Goal: Information Seeking & Learning: Understand process/instructions

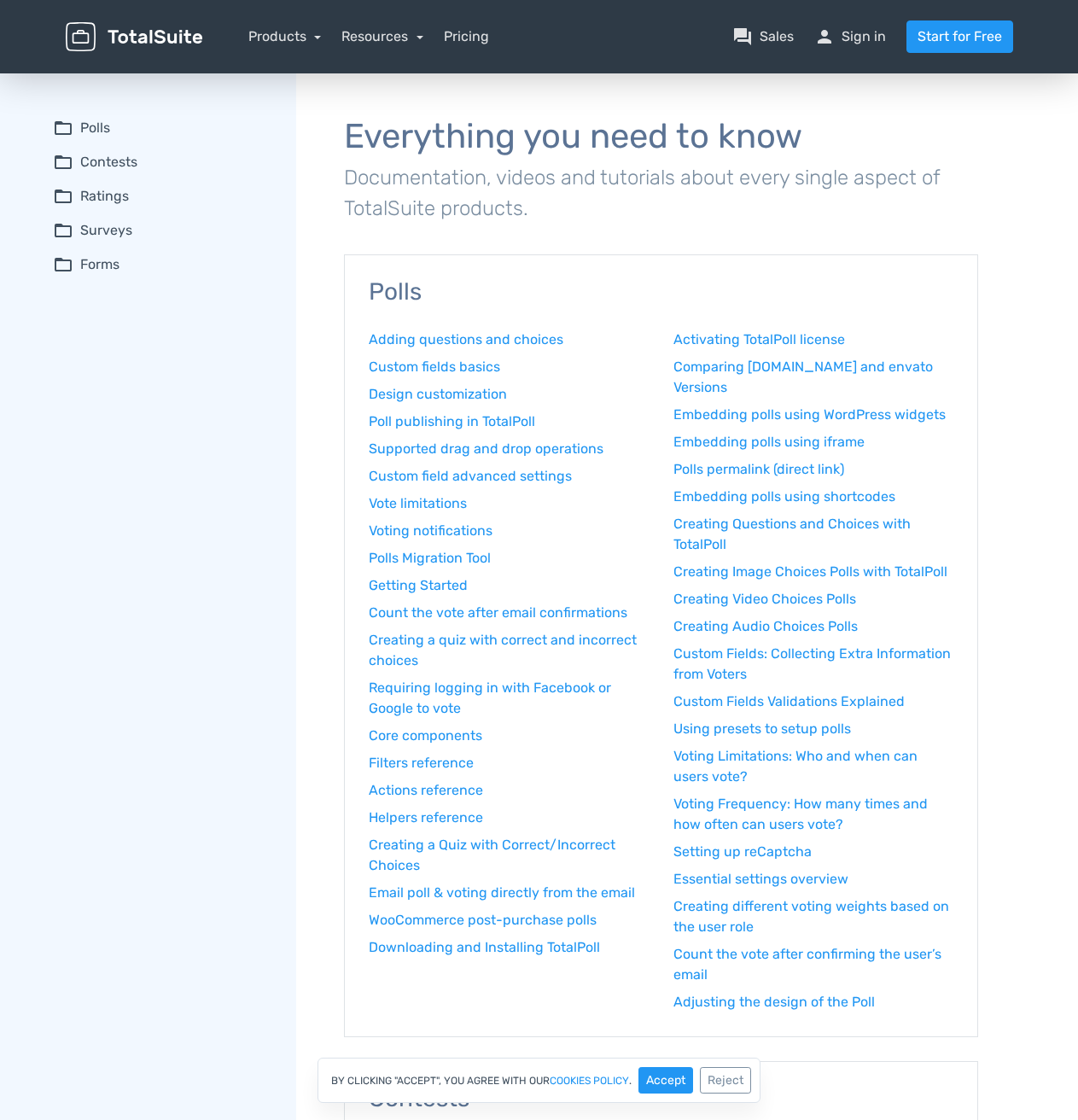
click at [119, 169] on summary "folder_open Contests" at bounding box center [162, 161] width 220 height 20
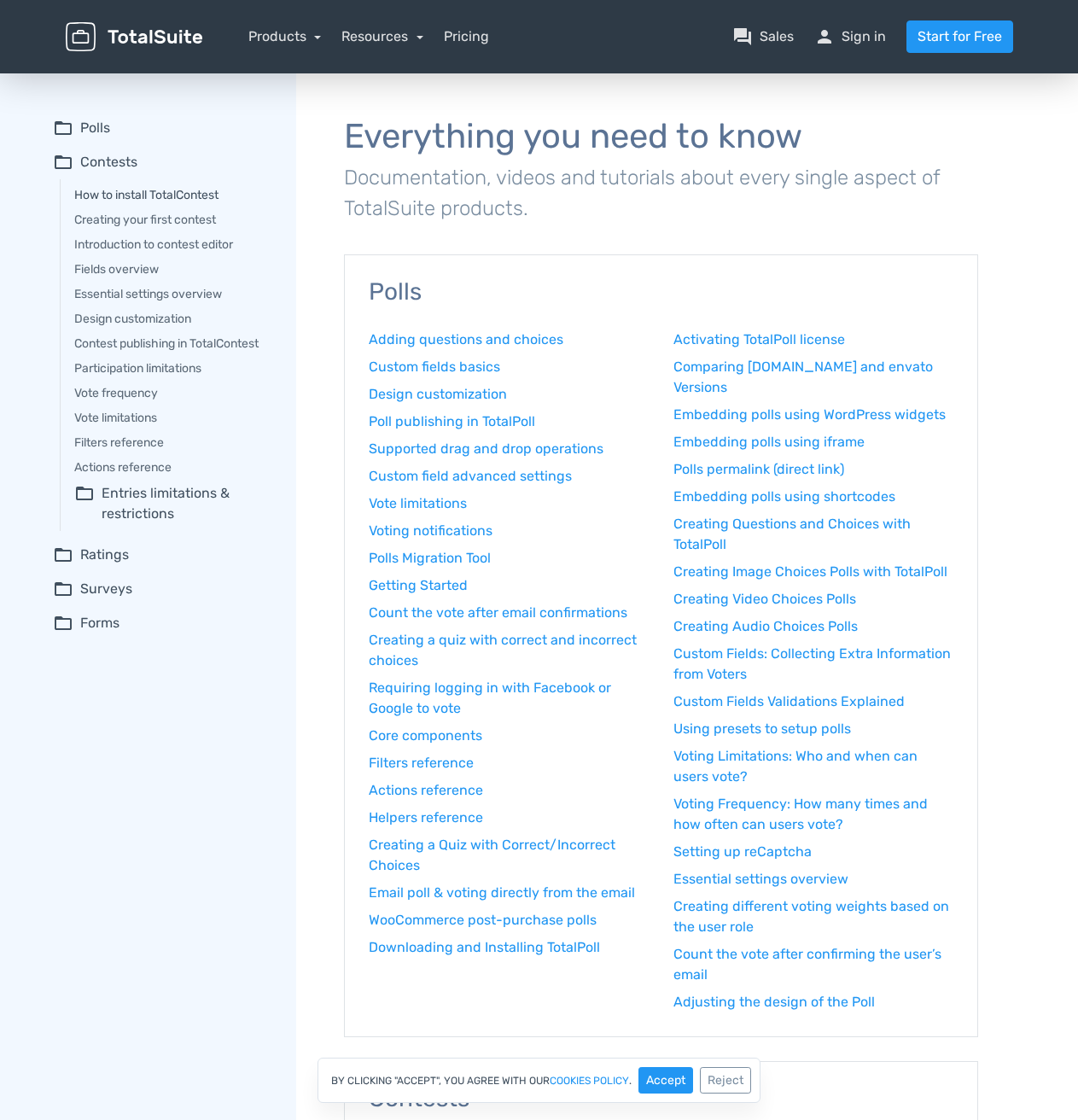
click at [116, 189] on link "How to install TotalContest" at bounding box center [173, 195] width 198 height 18
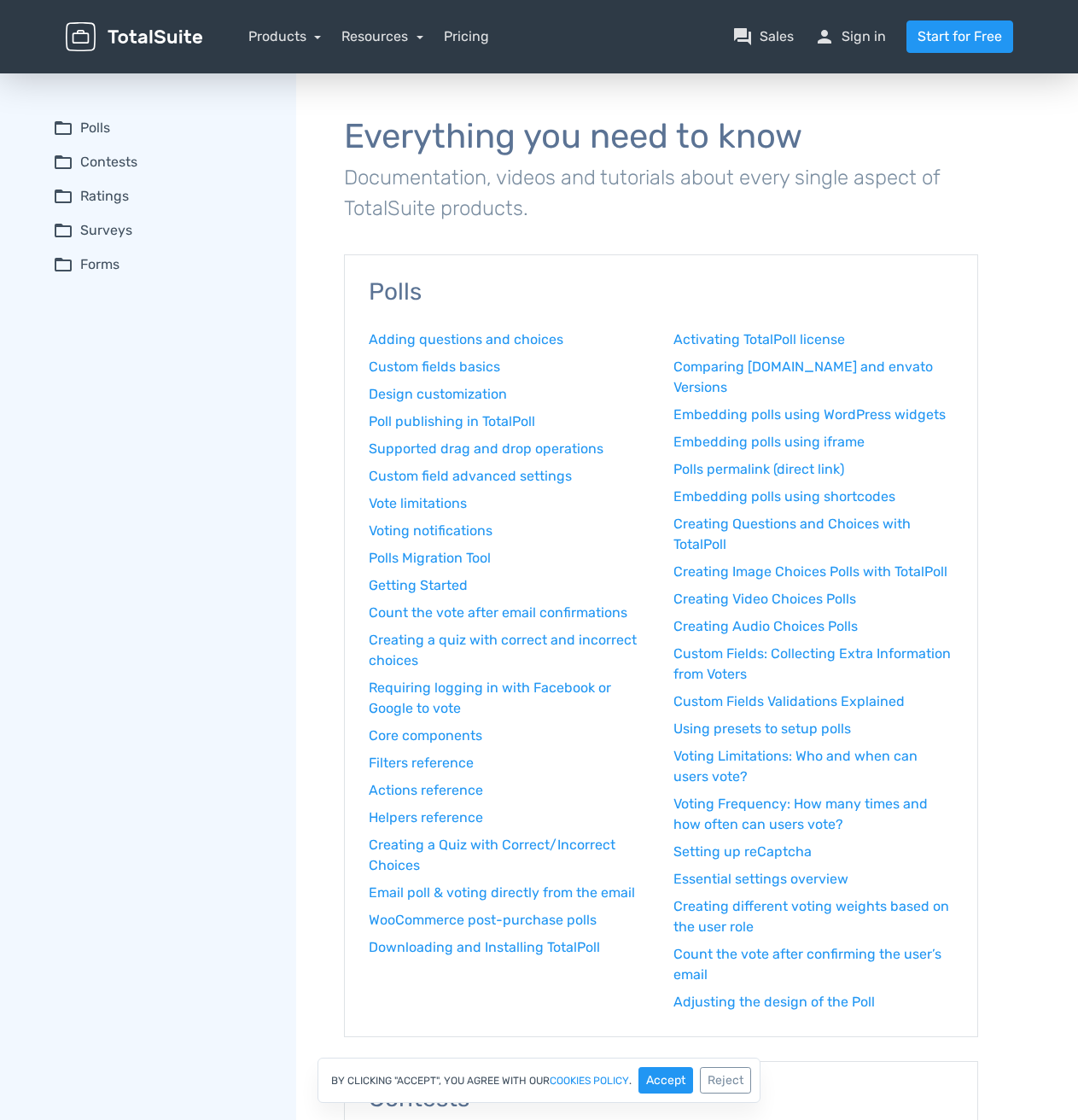
click at [119, 165] on summary "folder_open Contests" at bounding box center [162, 161] width 220 height 20
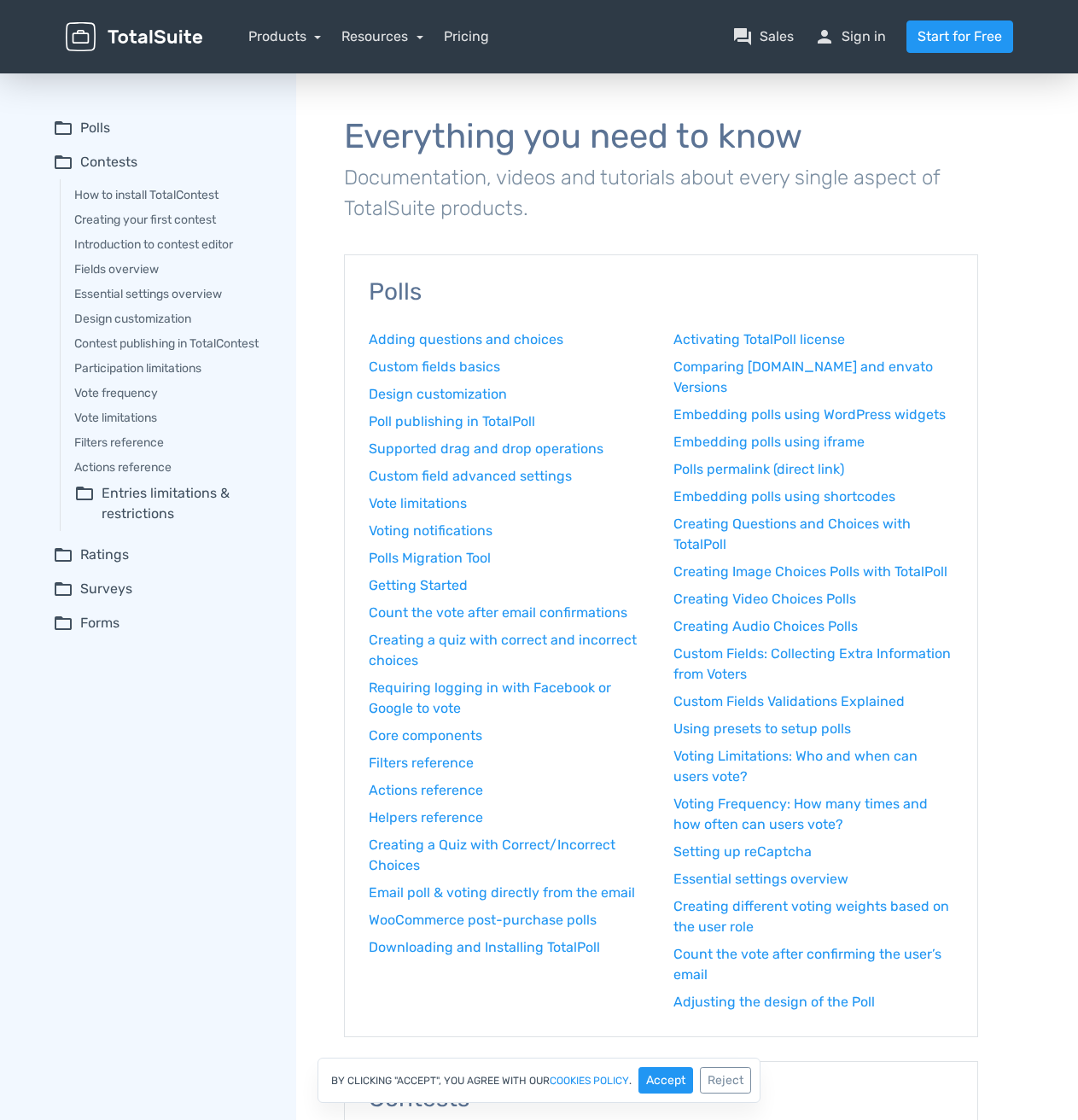
click at [397, 39] on link "Resources" at bounding box center [382, 36] width 82 height 16
click at [452, 135] on link "school Documentation" at bounding box center [432, 131] width 180 height 49
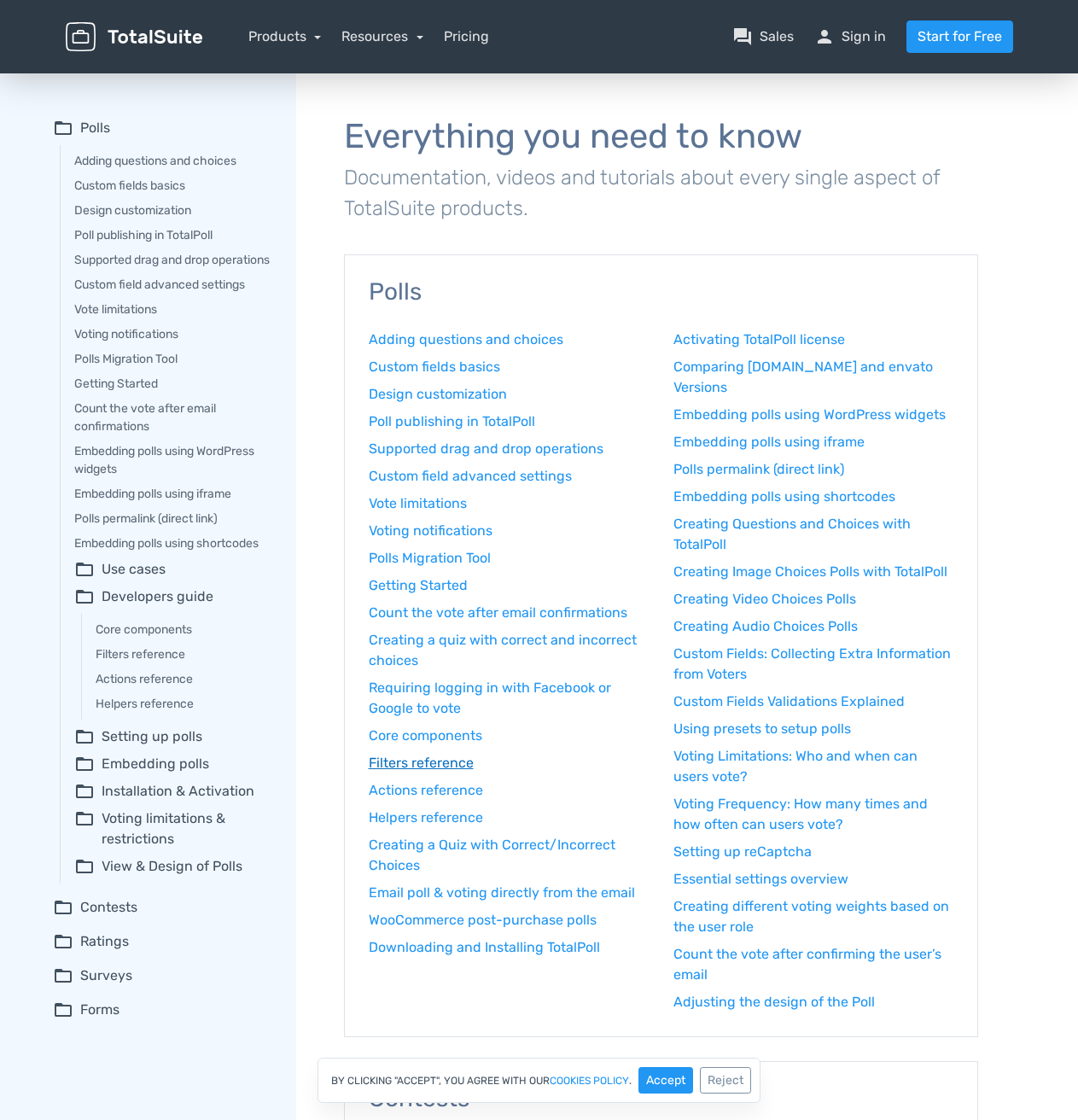
click at [411, 761] on link "Filters reference" at bounding box center [509, 762] width 280 height 20
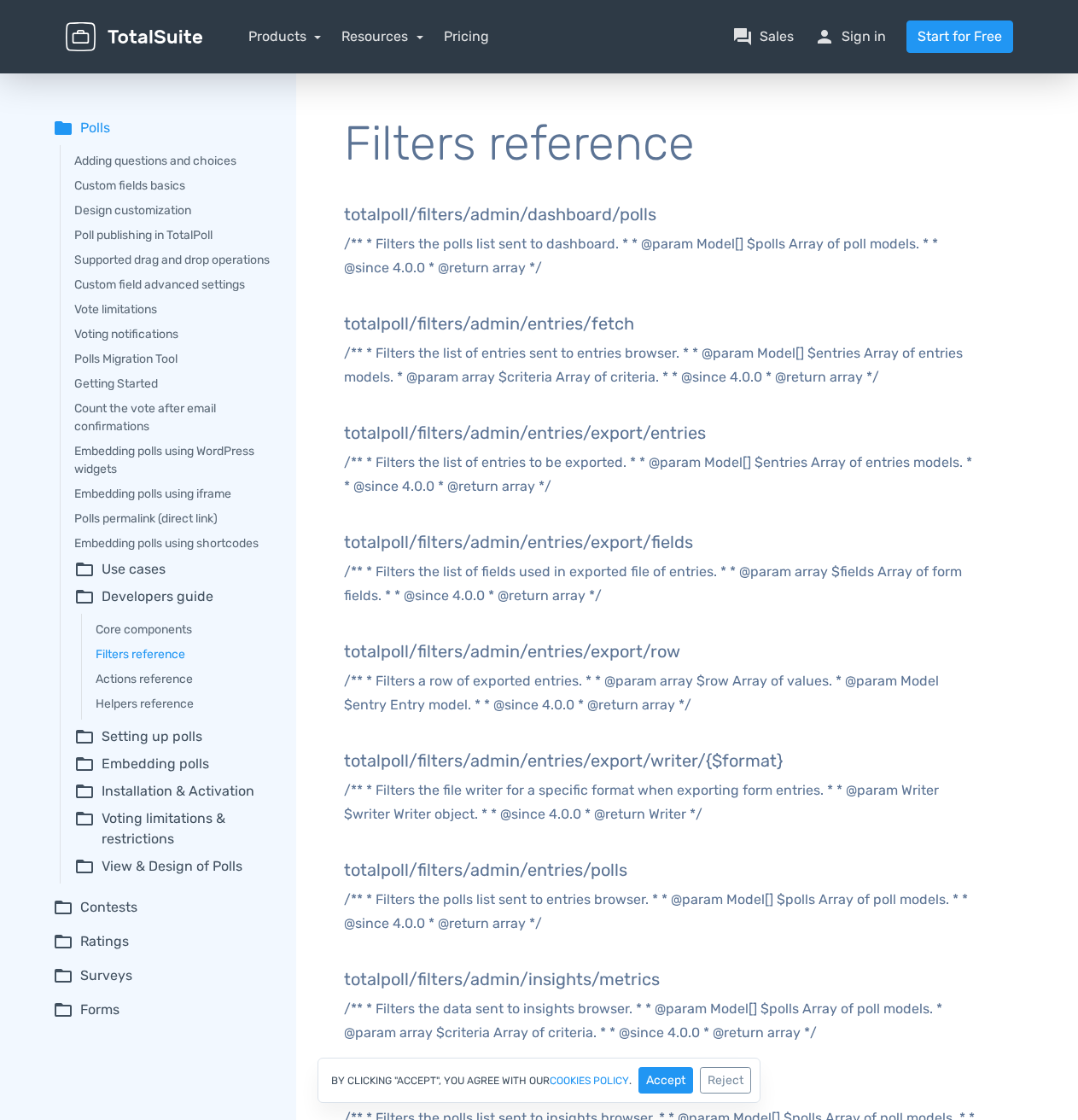
click at [122, 917] on summary "folder_open Contests" at bounding box center [162, 907] width 220 height 20
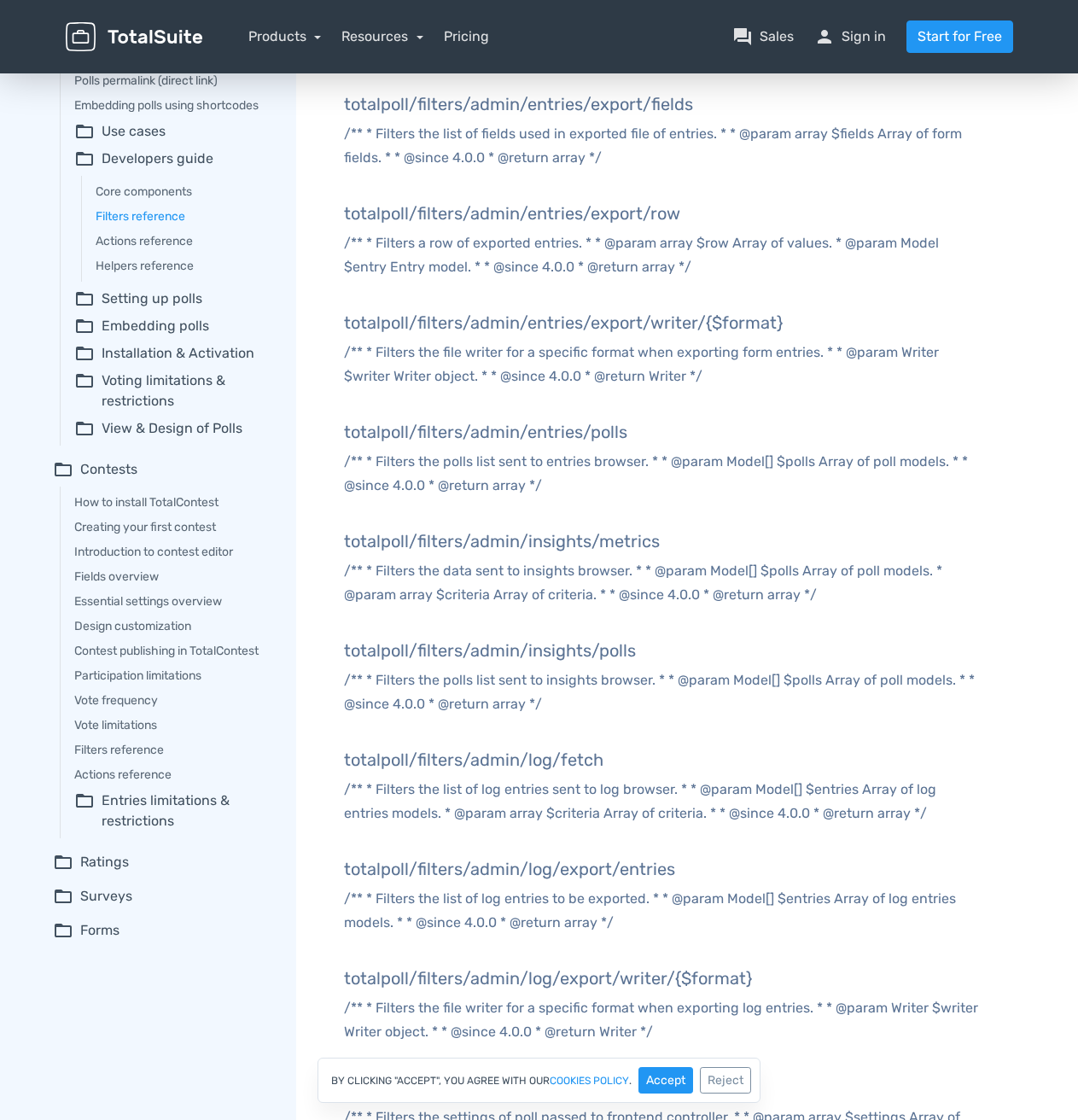
scroll to position [597, 0]
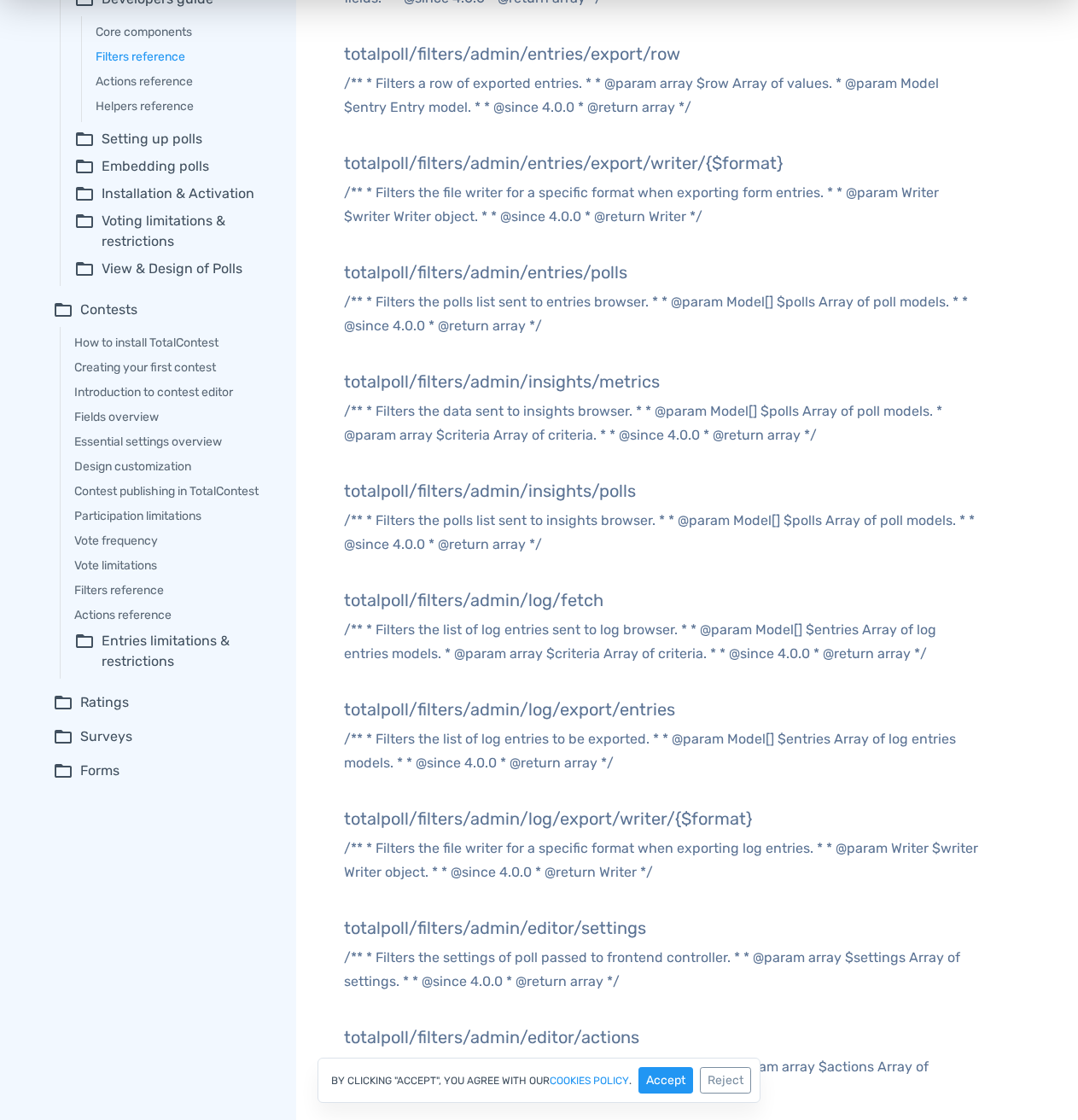
click at [155, 599] on link "Filters reference" at bounding box center [173, 590] width 198 height 18
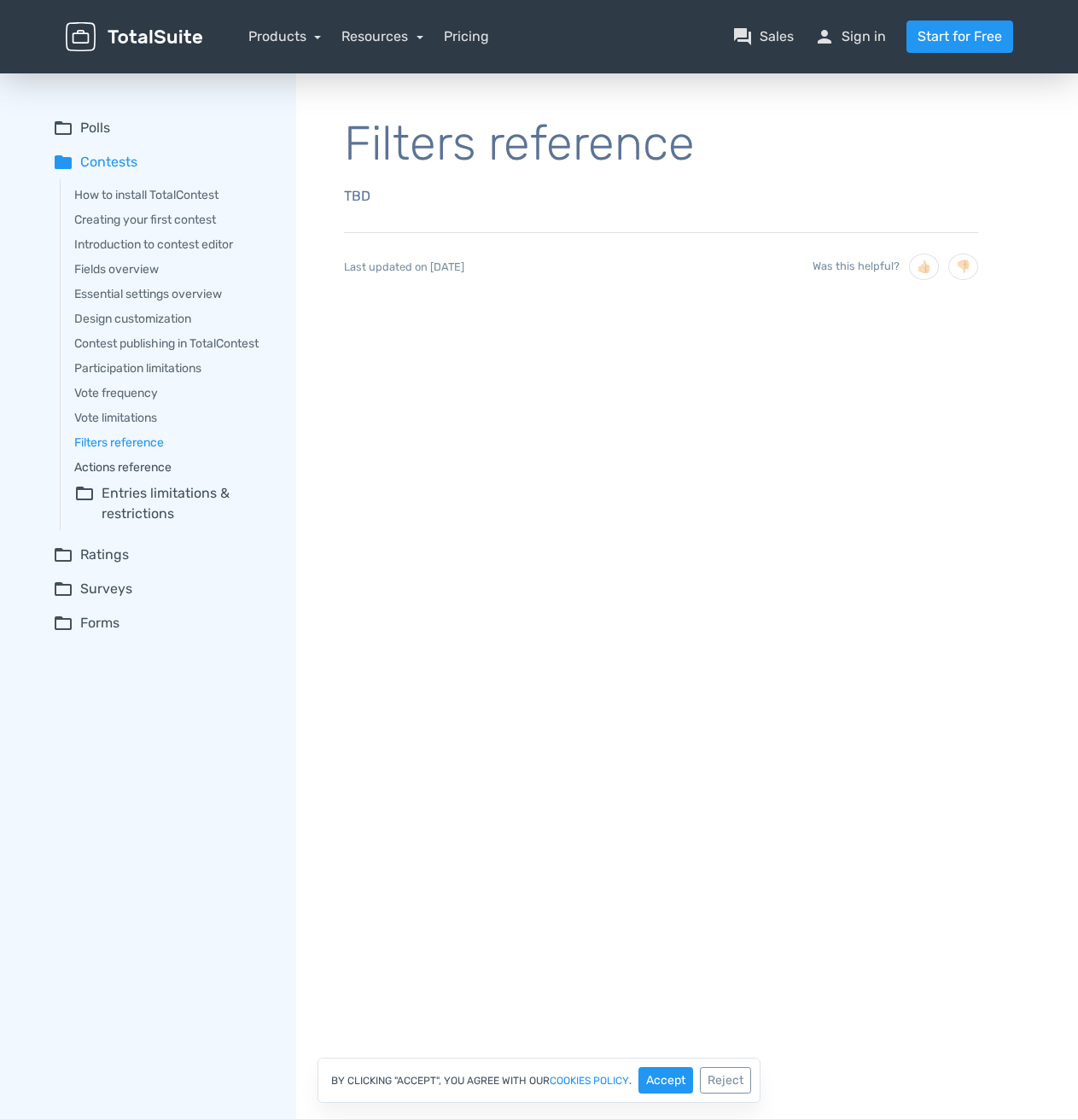
click at [163, 465] on link "Actions reference" at bounding box center [173, 467] width 198 height 18
click at [143, 442] on link "Filters reference" at bounding box center [173, 442] width 198 height 18
click at [138, 519] on summary "folder_open Entries limitations & restrictions" at bounding box center [173, 503] width 198 height 41
click at [164, 548] on link "Participation frequency" at bounding box center [184, 546] width 177 height 18
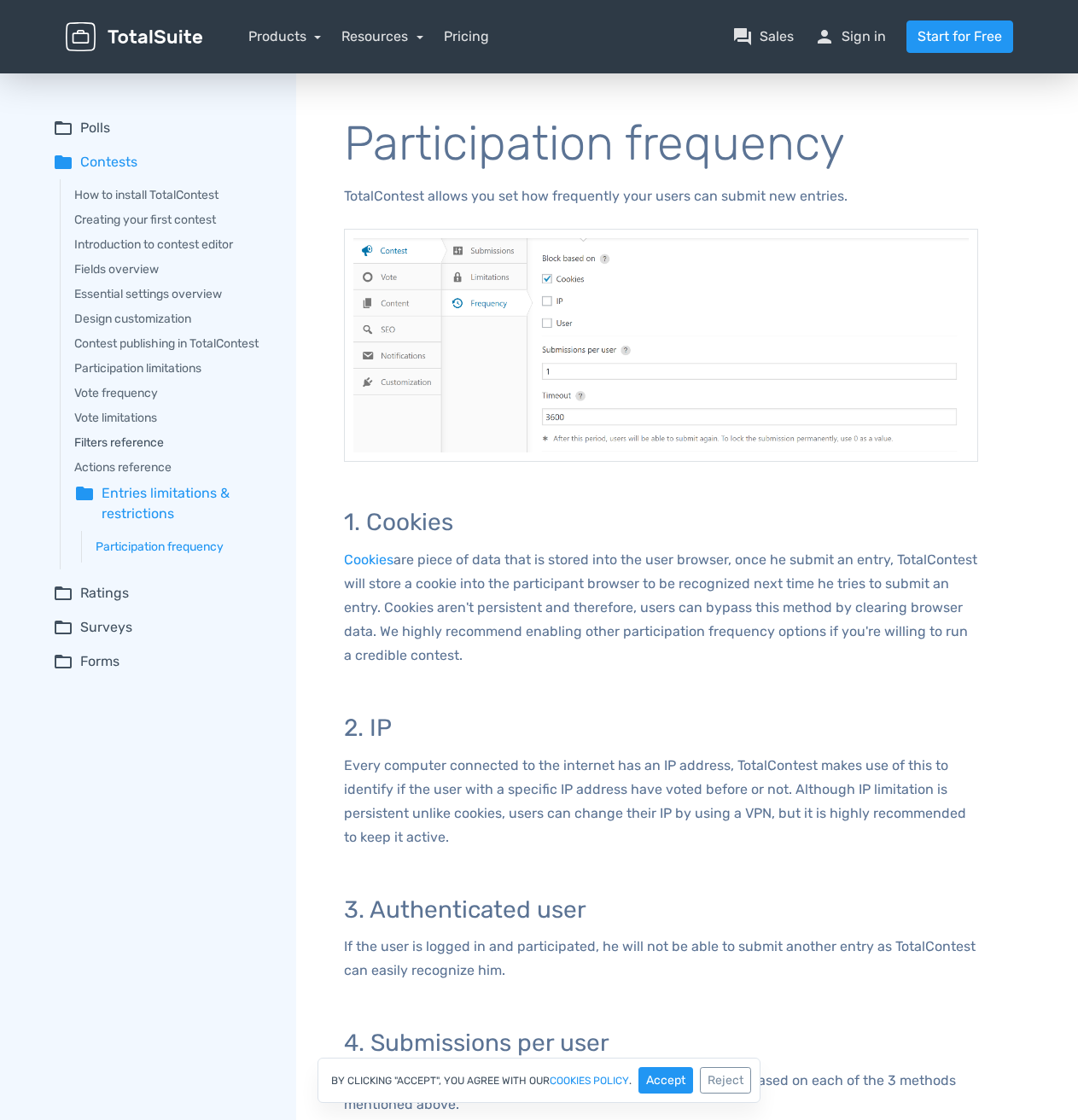
click at [135, 441] on link "Filters reference" at bounding box center [173, 442] width 198 height 18
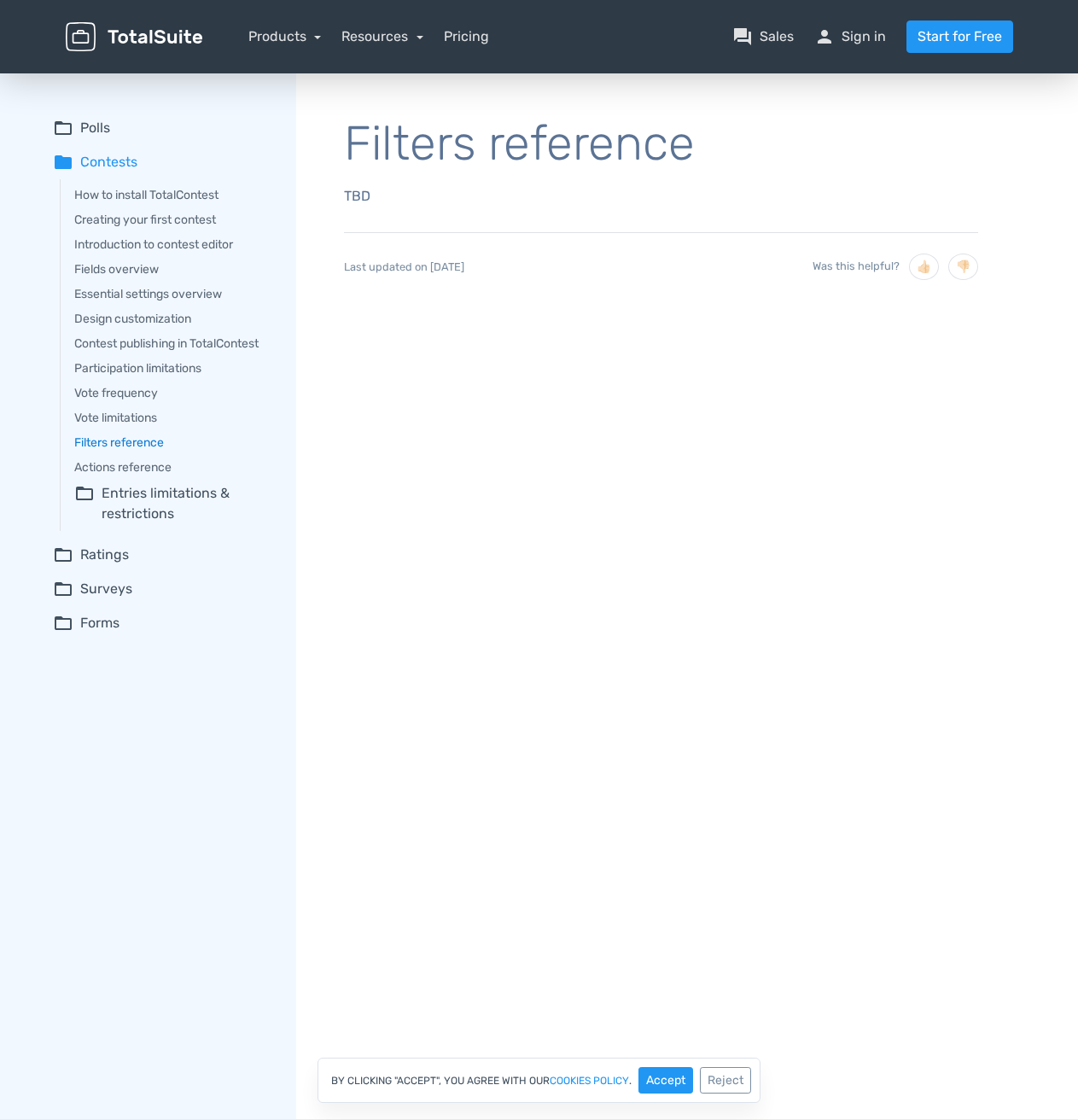
click at [135, 441] on link "Filters reference" at bounding box center [173, 442] width 198 height 18
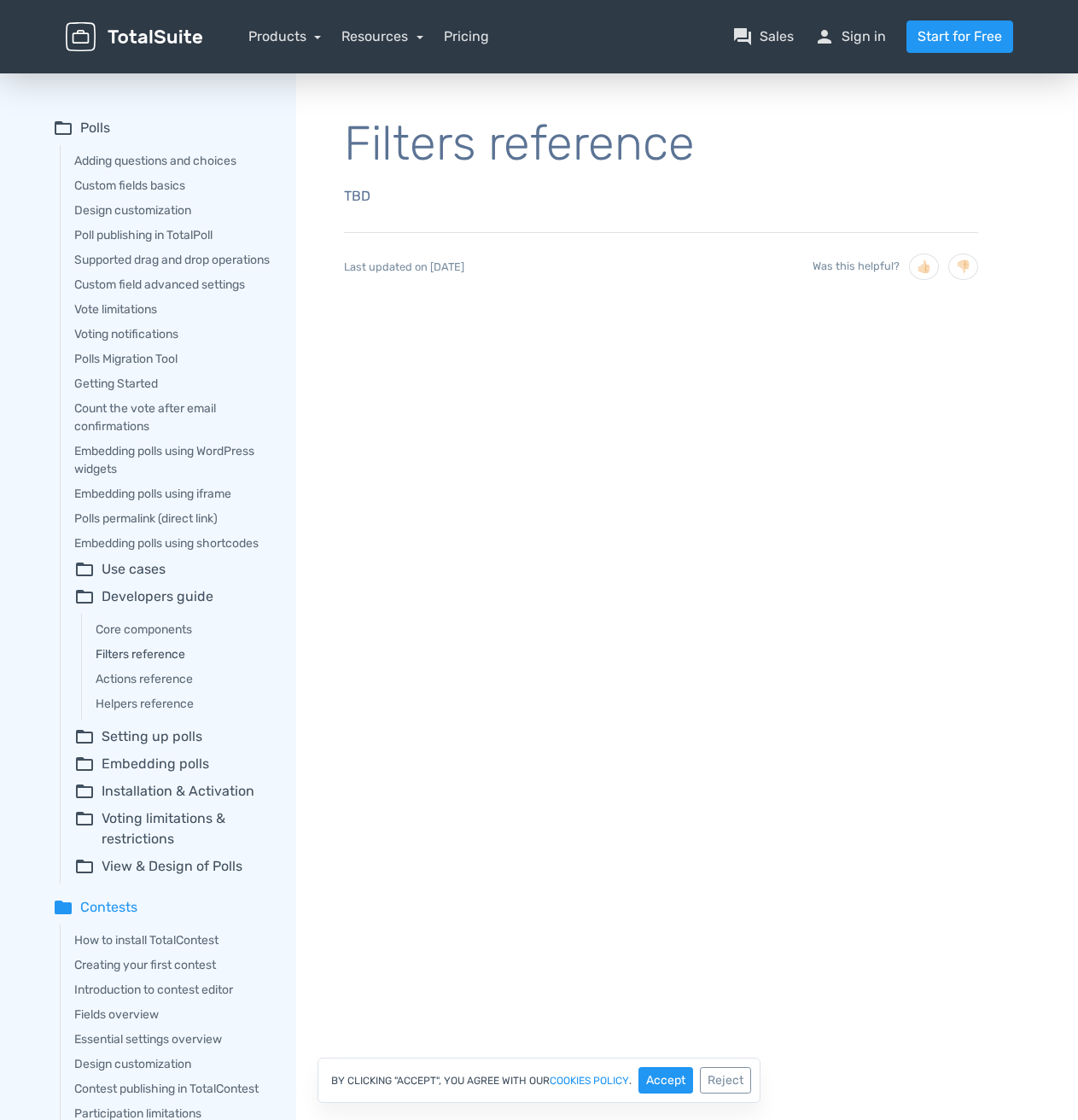
click at [165, 663] on link "Filters reference" at bounding box center [184, 654] width 177 height 18
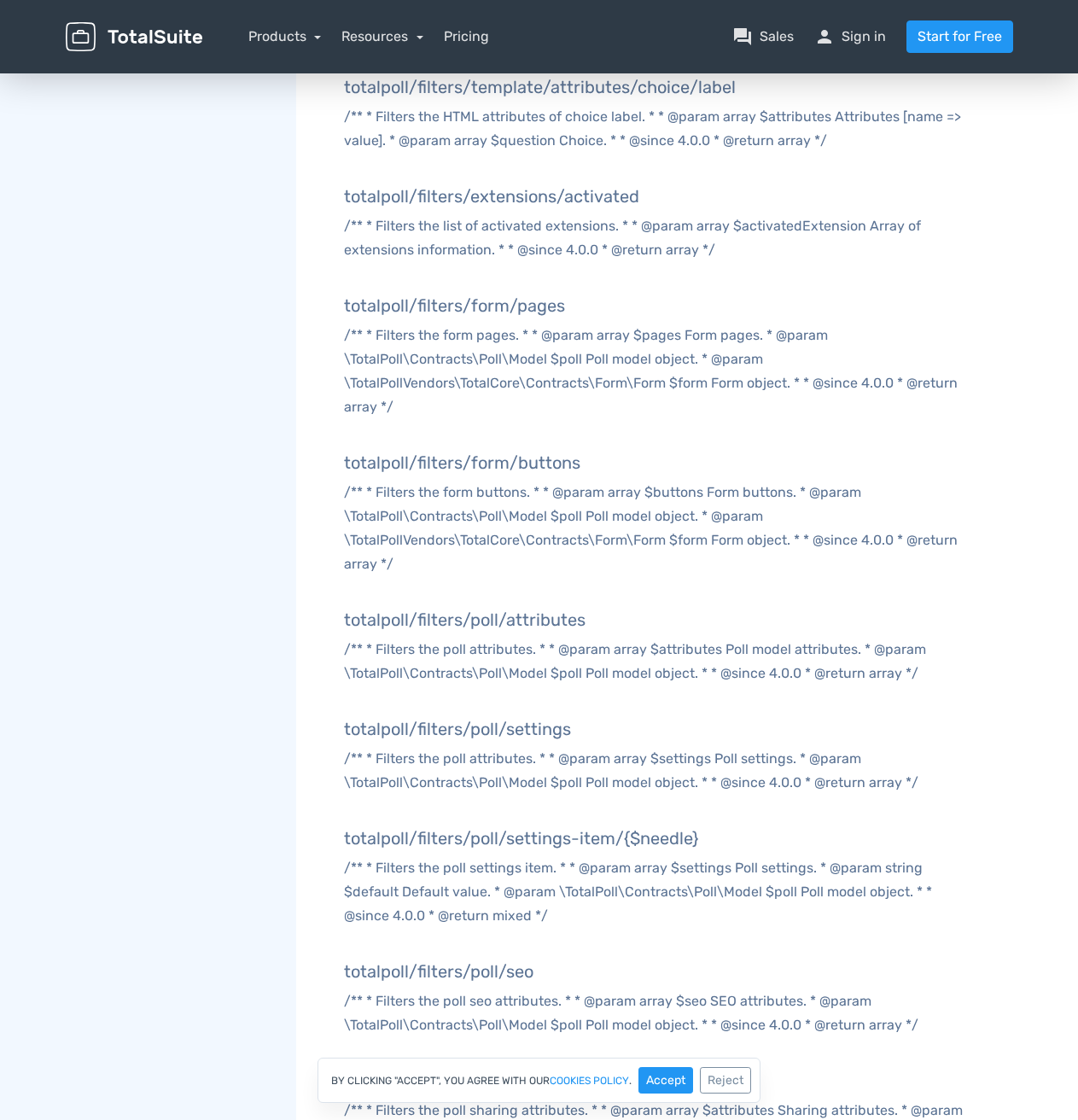
scroll to position [4208, 0]
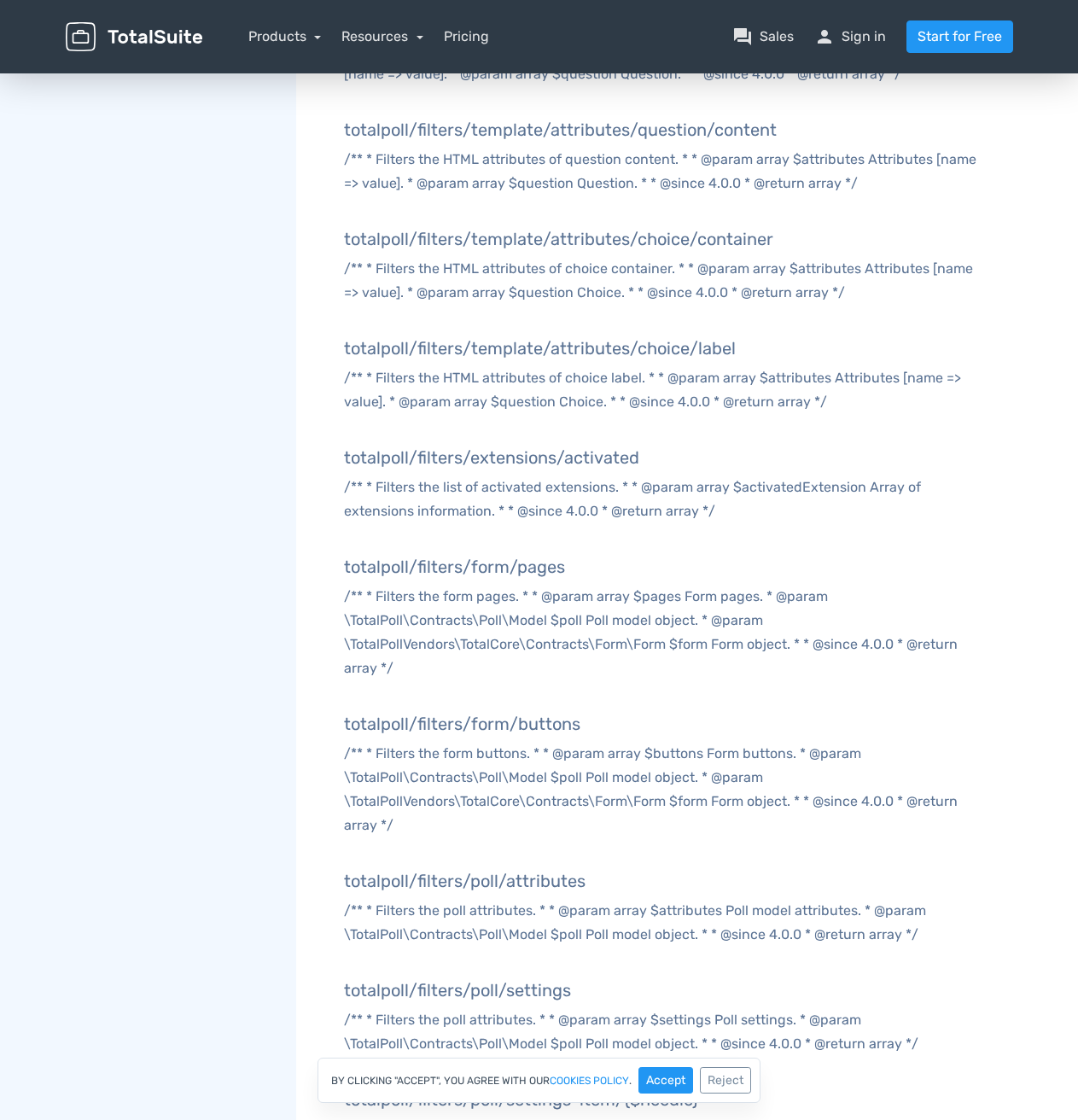
drag, startPoint x: 183, startPoint y: 742, endPoint x: 240, endPoint y: 432, distance: 315.2
click at [183, 742] on div "folder Polls Adding questions and choices Custom fields basics Design customiza…" at bounding box center [174, 104] width 243 height 8485
